Goal: Transaction & Acquisition: Book appointment/travel/reservation

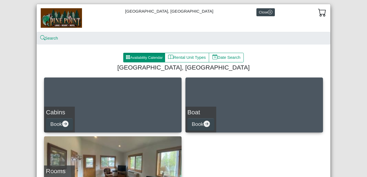
scroll to position [44, 0]
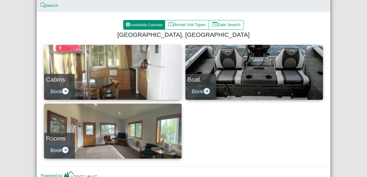
click at [128, 77] on link "Cabins Book" at bounding box center [113, 72] width 138 height 55
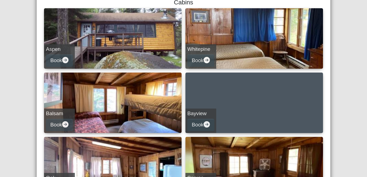
scroll to position [77, 0]
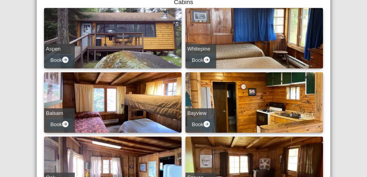
click at [152, 105] on link "Balsam Book" at bounding box center [113, 102] width 138 height 61
select select "*"
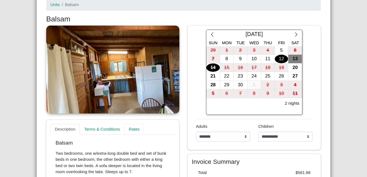
click at [139, 129] on link "Rates" at bounding box center [134, 129] width 20 height 11
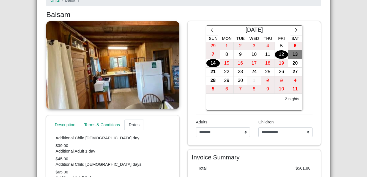
scroll to position [81, 0]
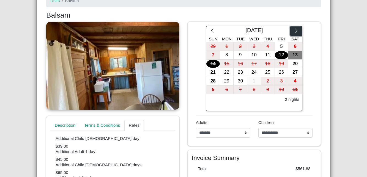
click at [298, 30] on icon "chevron right" at bounding box center [296, 30] width 5 height 5
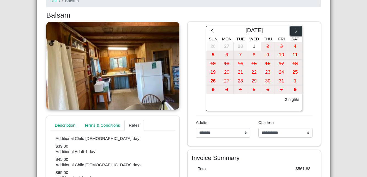
click at [298, 30] on icon "chevron right" at bounding box center [296, 30] width 5 height 5
click at [298, 29] on icon "chevron right" at bounding box center [296, 30] width 5 height 5
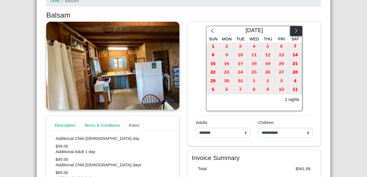
click at [298, 29] on icon "chevron right" at bounding box center [296, 30] width 5 height 5
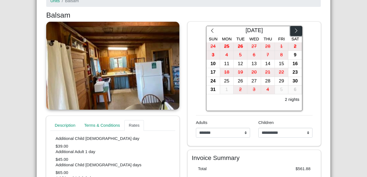
click at [298, 29] on icon "chevron right" at bounding box center [296, 30] width 5 height 5
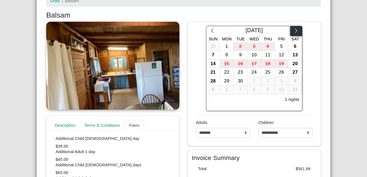
click at [298, 29] on icon "chevron right" at bounding box center [296, 30] width 5 height 5
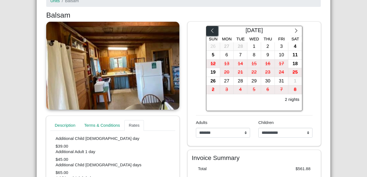
click at [207, 30] on button "button" at bounding box center [213, 31] width 12 height 10
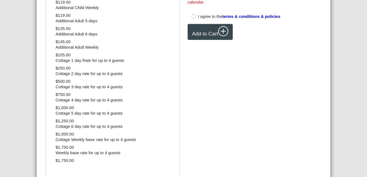
scroll to position [351, 0]
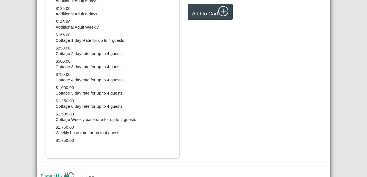
click at [349, 37] on div "[GEOGRAPHIC_DATA], Resort & Motel Close Search Availability Calendar Rental Uni…" at bounding box center [183, 88] width 367 height 177
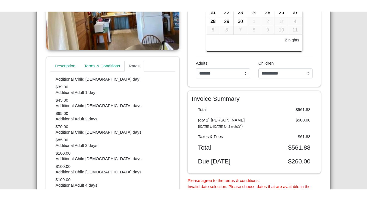
scroll to position [152, 0]
